Goal: Find specific page/section: Find specific page/section

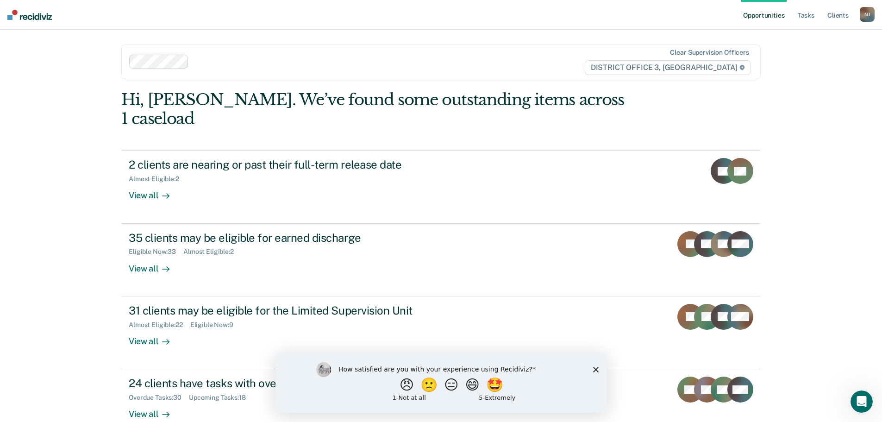
click at [596, 367] on icon "Close survey" at bounding box center [596, 369] width 6 height 6
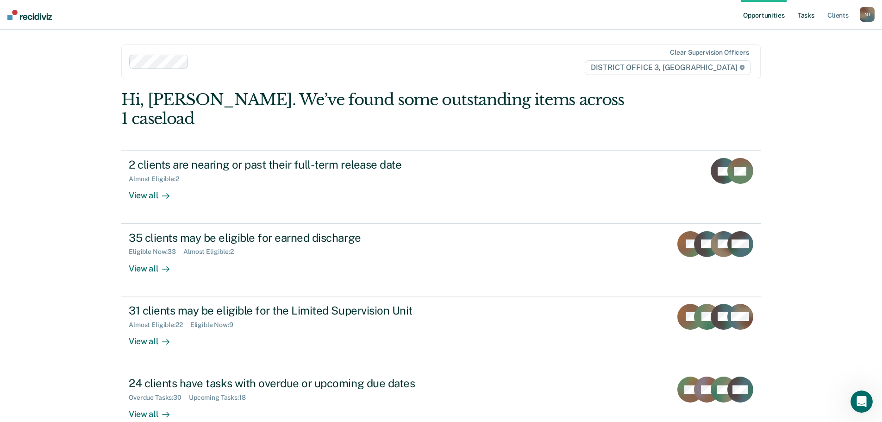
click at [811, 15] on link "Tasks" at bounding box center [806, 15] width 20 height 30
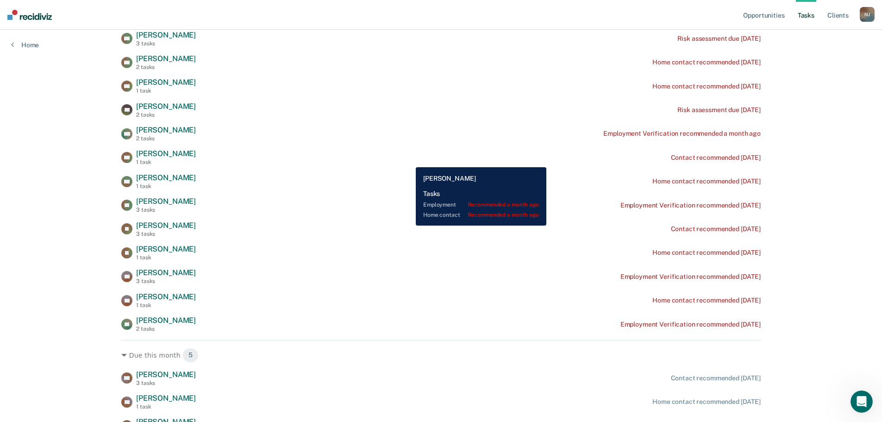
scroll to position [324, 0]
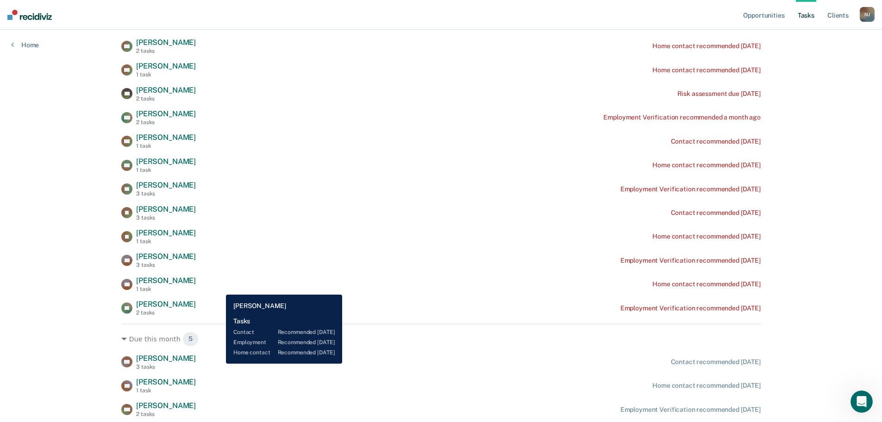
click at [219, 364] on div "RA [PERSON_NAME] 3 tasks Contact recommended [DATE]" at bounding box center [441, 362] width 640 height 16
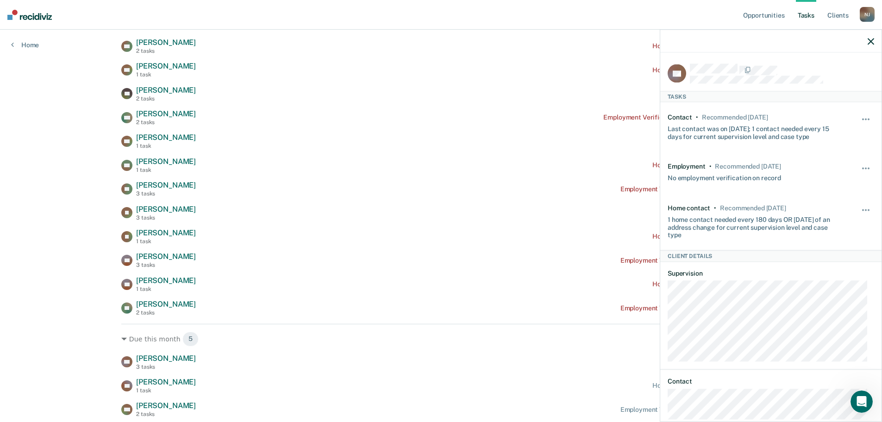
click at [868, 42] on icon "button" at bounding box center [871, 41] width 6 height 6
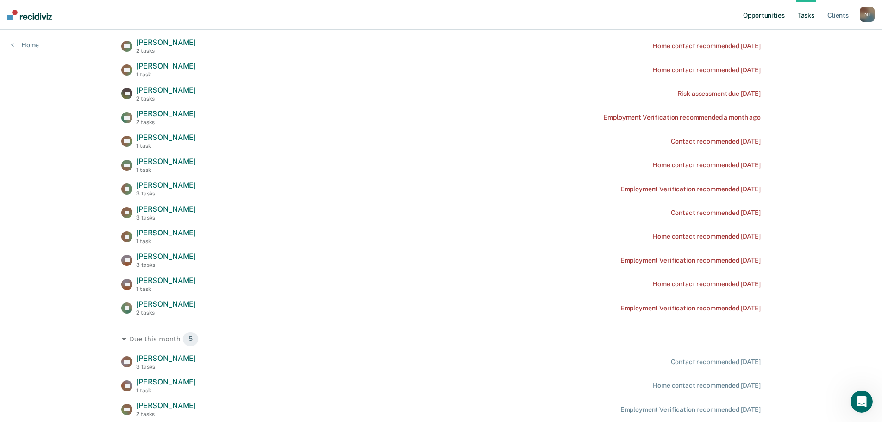
click at [763, 15] on link "Opportunities" at bounding box center [763, 15] width 45 height 30
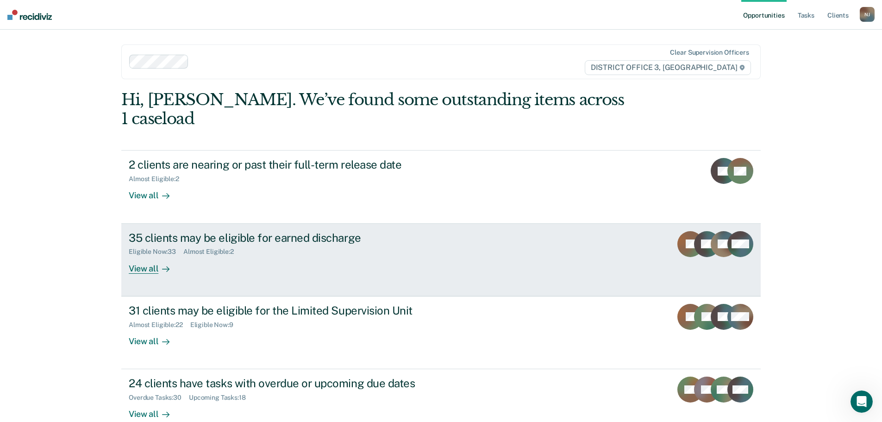
click at [185, 231] on div "35 clients may be eligible for earned discharge" at bounding box center [291, 237] width 325 height 13
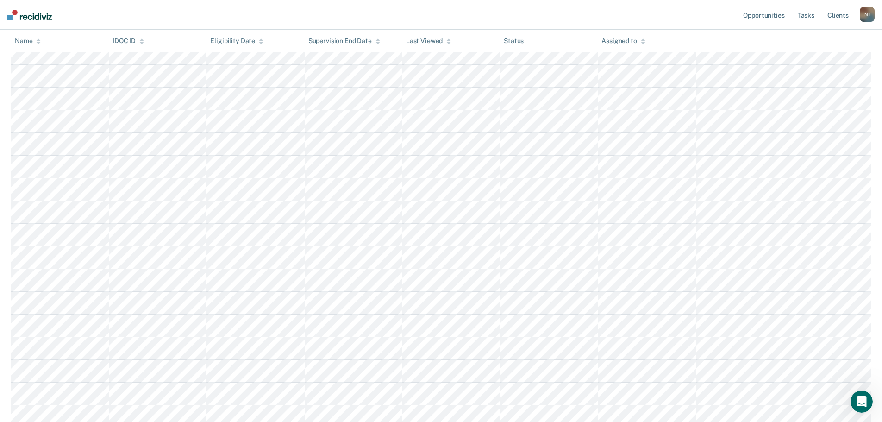
scroll to position [413, 0]
click at [766, 15] on link "Opportunities" at bounding box center [763, 15] width 45 height 30
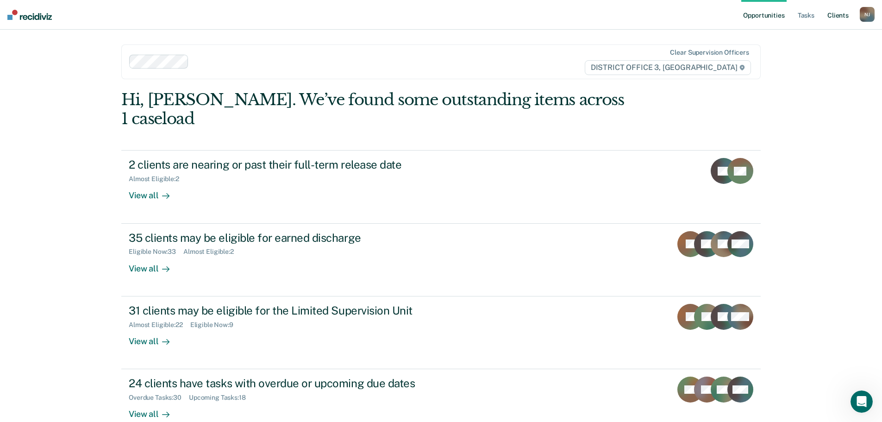
click at [836, 17] on link "Client s" at bounding box center [838, 15] width 25 height 30
